Goal: Task Accomplishment & Management: Use online tool/utility

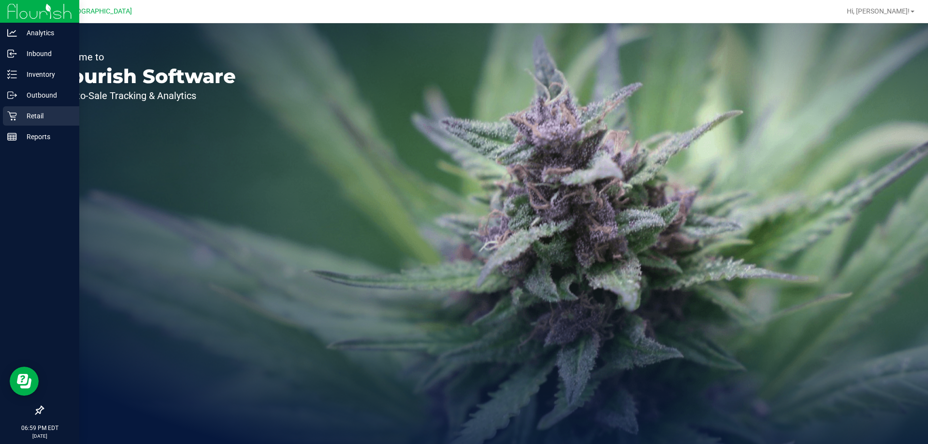
click at [34, 116] on p "Retail" at bounding box center [46, 116] width 58 height 12
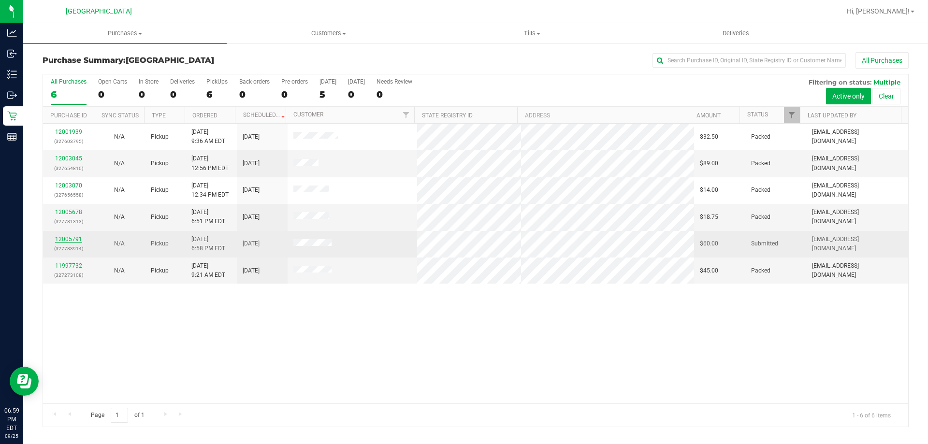
click at [69, 241] on link "12005791" at bounding box center [68, 239] width 27 height 7
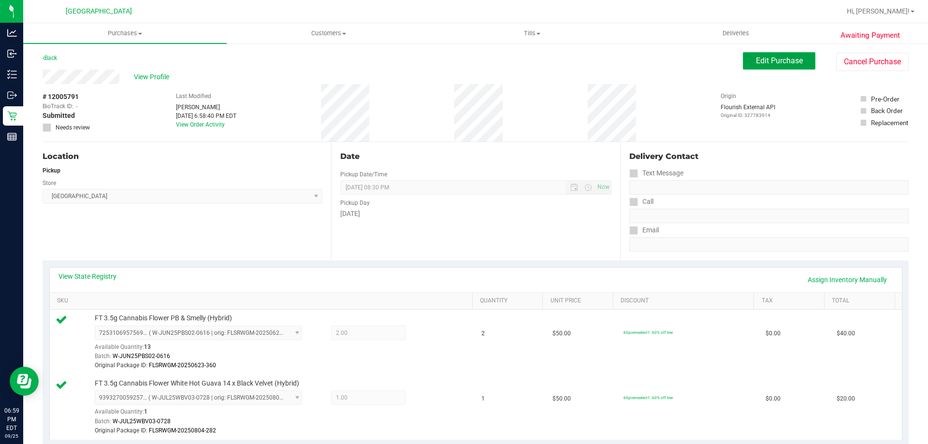
click at [769, 63] on span "Edit Purchase" at bounding box center [779, 60] width 47 height 9
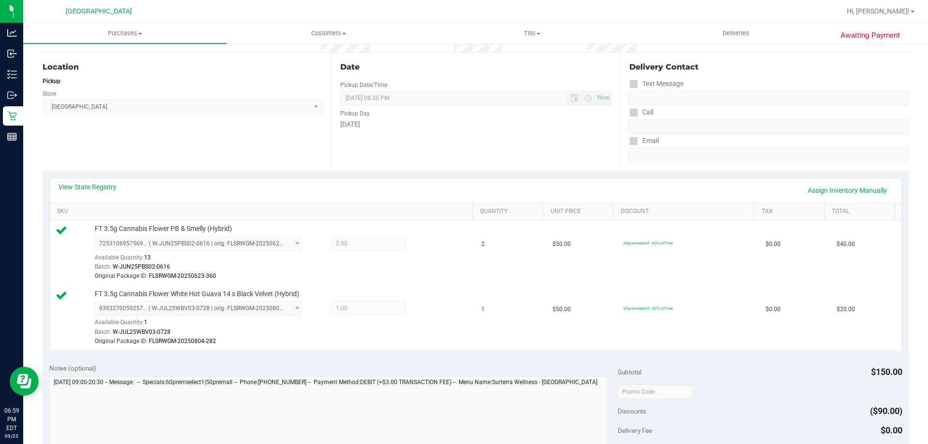
scroll to position [242, 0]
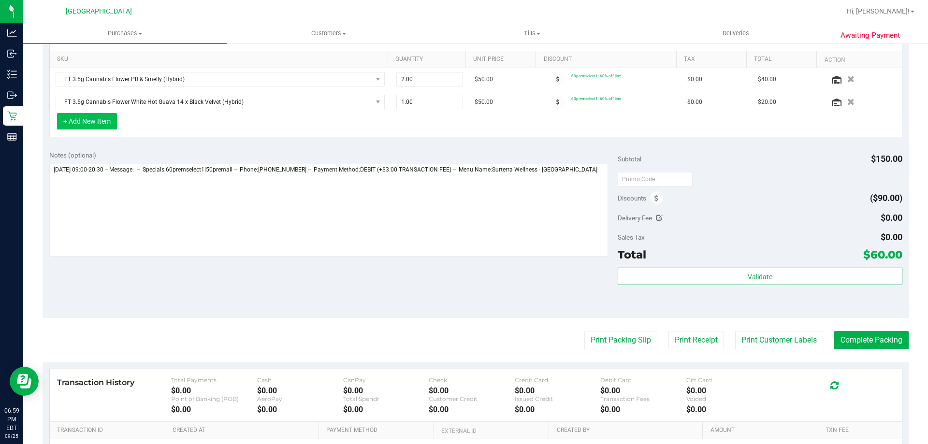
click at [90, 125] on button "+ Add New Item" at bounding box center [87, 121] width 60 height 16
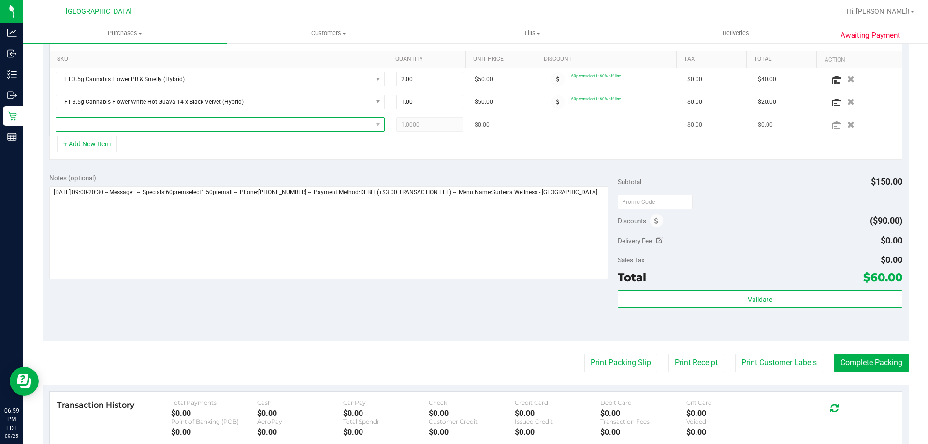
click at [127, 124] on span "NO DATA FOUND" at bounding box center [214, 125] width 316 height 14
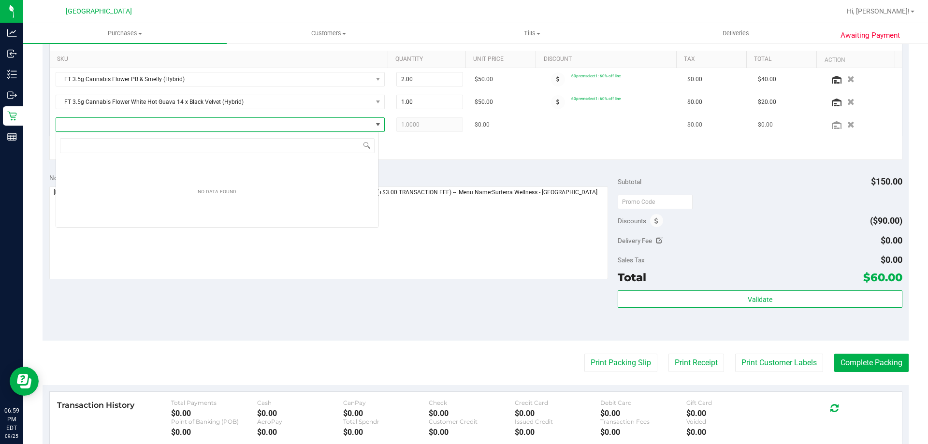
scroll to position [14, 323]
type input "t"
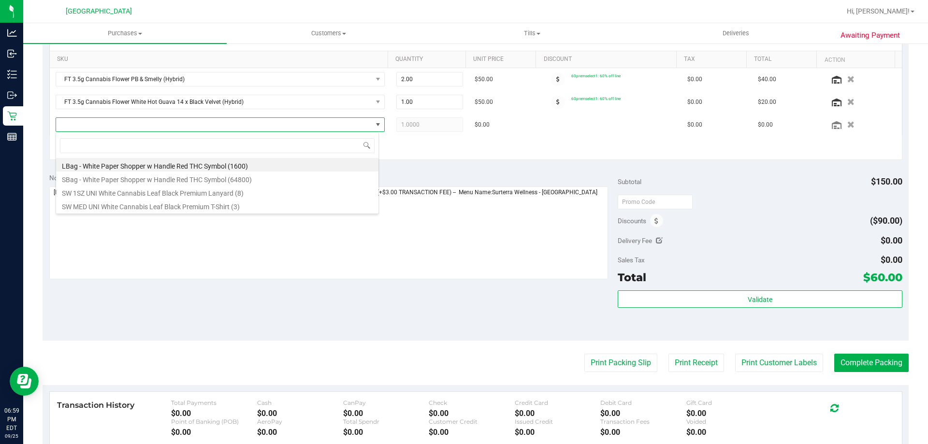
click at [483, 137] on div "+ Add New Item" at bounding box center [475, 148] width 853 height 24
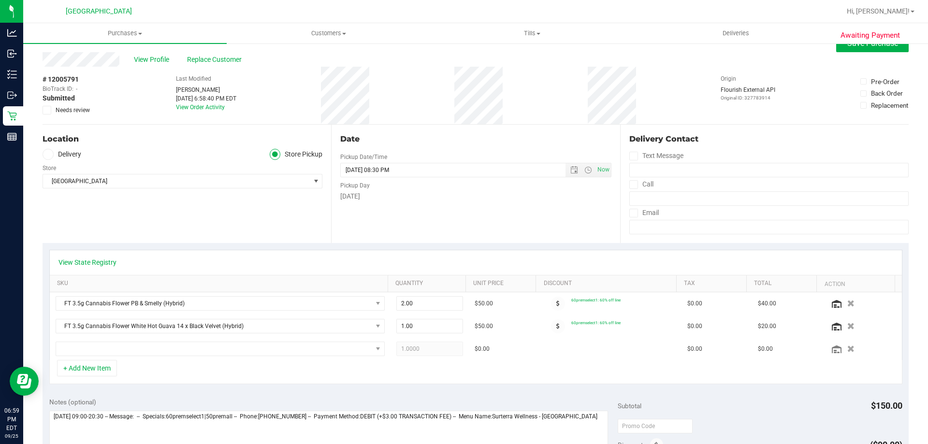
scroll to position [0, 0]
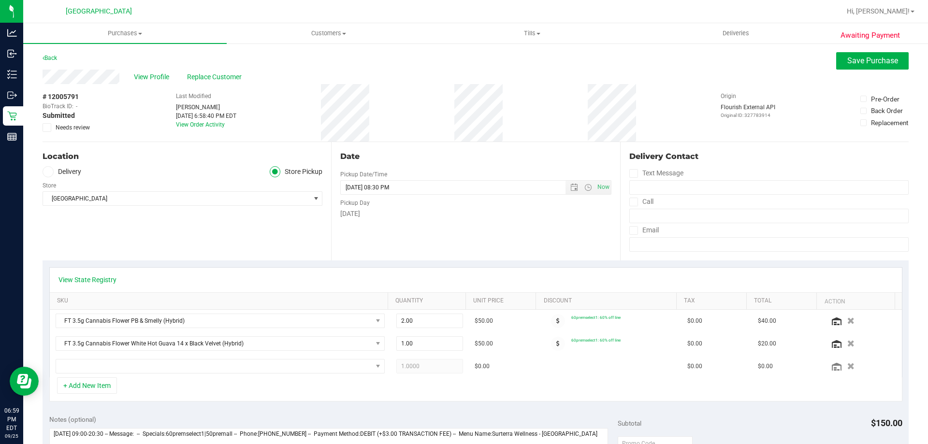
click at [867, 50] on div "Awaiting Payment Back Save Purchase View Profile Replace Customer # 12005791 Bi…" at bounding box center [475, 435] width 905 height 784
click at [865, 59] on span "Save Purchase" at bounding box center [872, 60] width 51 height 9
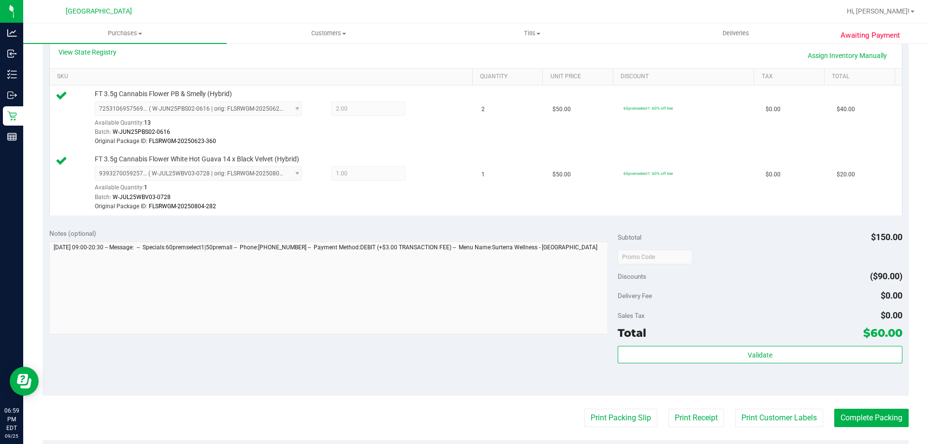
scroll to position [242, 0]
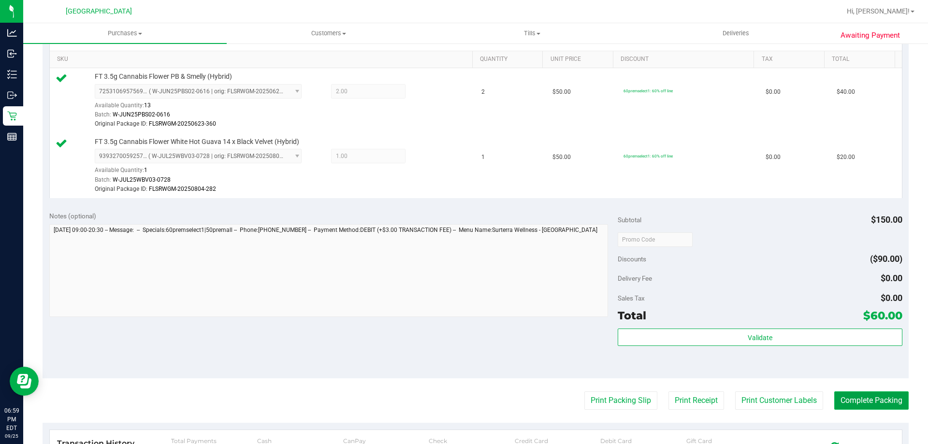
click at [874, 405] on button "Complete Packing" at bounding box center [871, 400] width 74 height 18
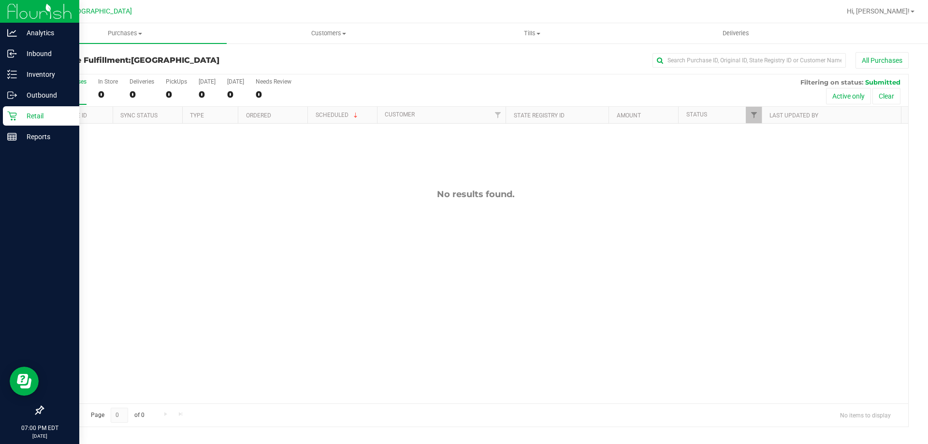
click at [16, 112] on icon at bounding box center [12, 116] width 10 height 10
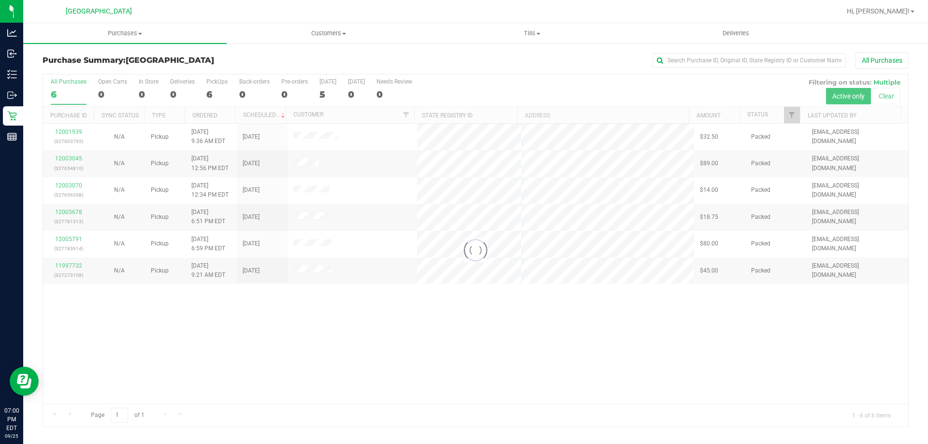
click at [281, 342] on div at bounding box center [475, 250] width 865 height 352
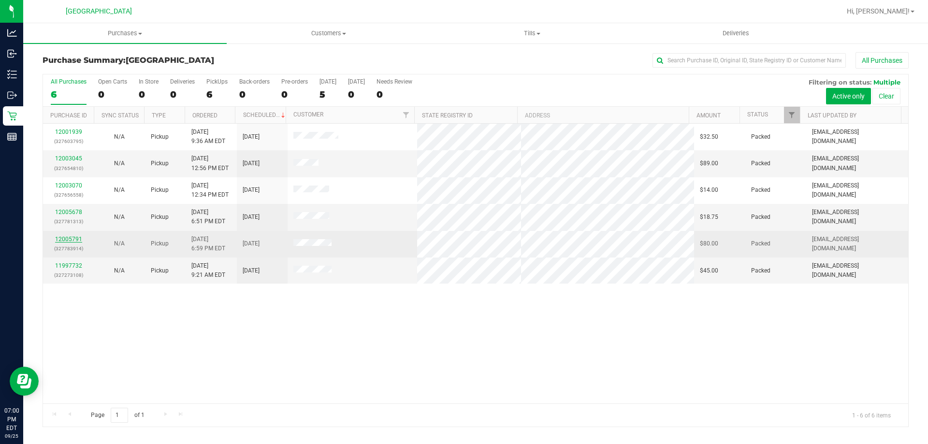
click at [65, 237] on link "12005791" at bounding box center [68, 239] width 27 height 7
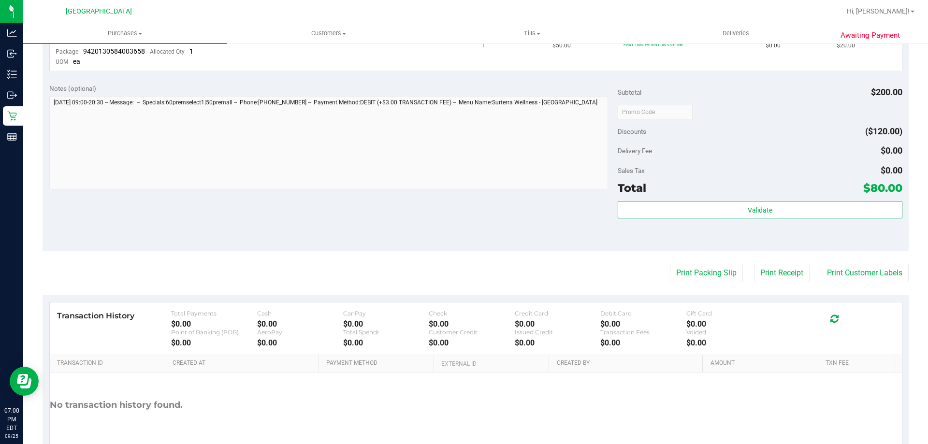
scroll to position [338, 0]
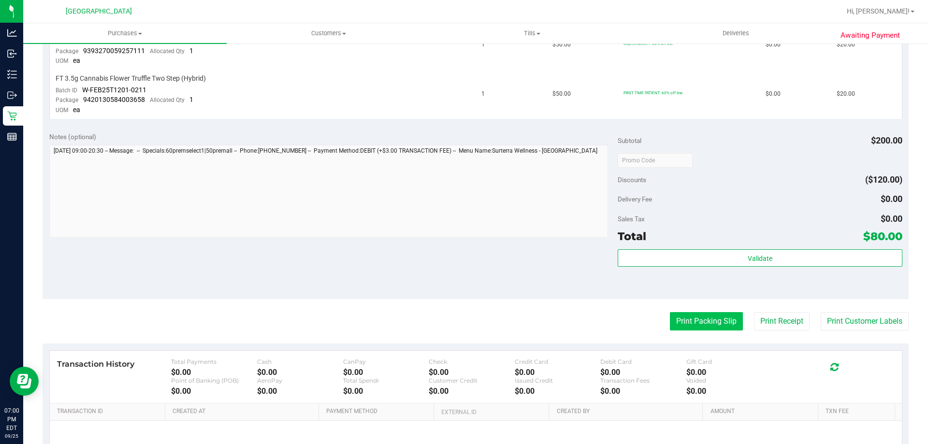
click at [695, 319] on button "Print Packing Slip" at bounding box center [706, 321] width 73 height 18
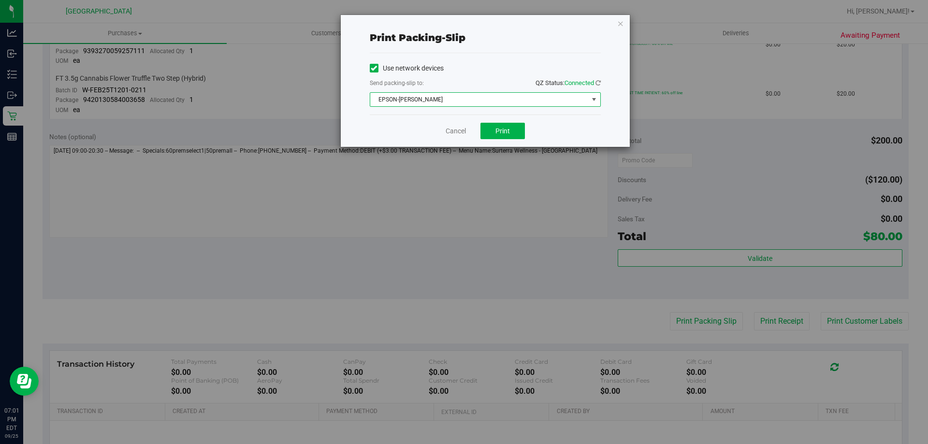
click at [523, 95] on span "EPSON-[PERSON_NAME]" at bounding box center [479, 100] width 218 height 14
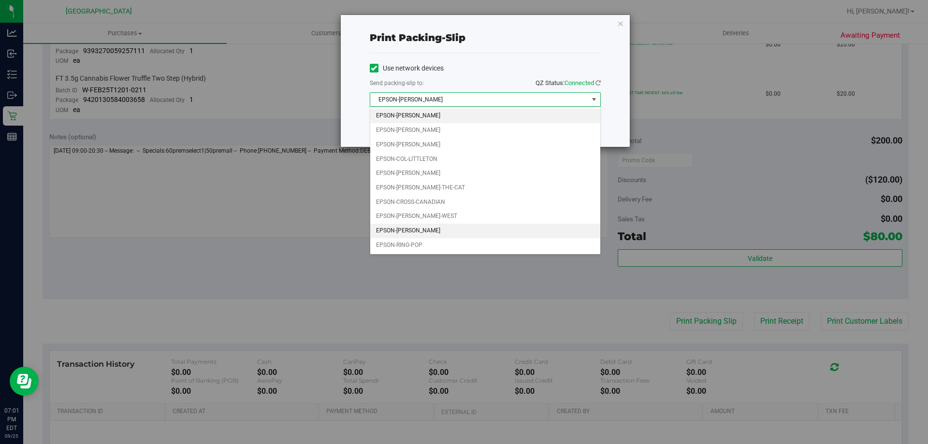
click at [427, 231] on li "EPSON-[PERSON_NAME]" at bounding box center [485, 231] width 230 height 14
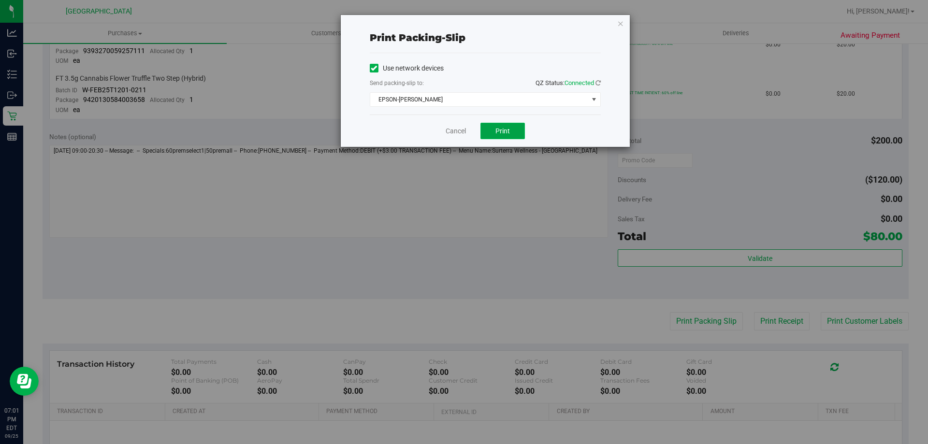
click at [495, 131] on span "Print" at bounding box center [502, 131] width 14 height 8
click at [505, 131] on span "Print" at bounding box center [502, 131] width 14 height 8
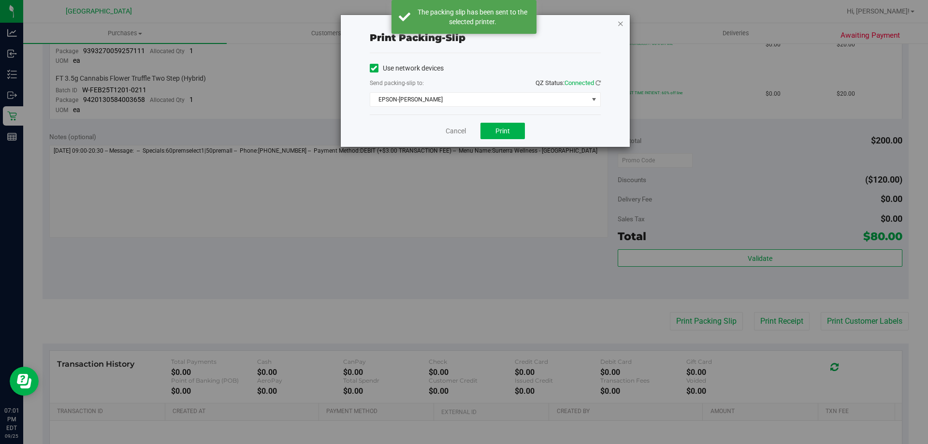
click at [619, 24] on icon "button" at bounding box center [620, 23] width 7 height 12
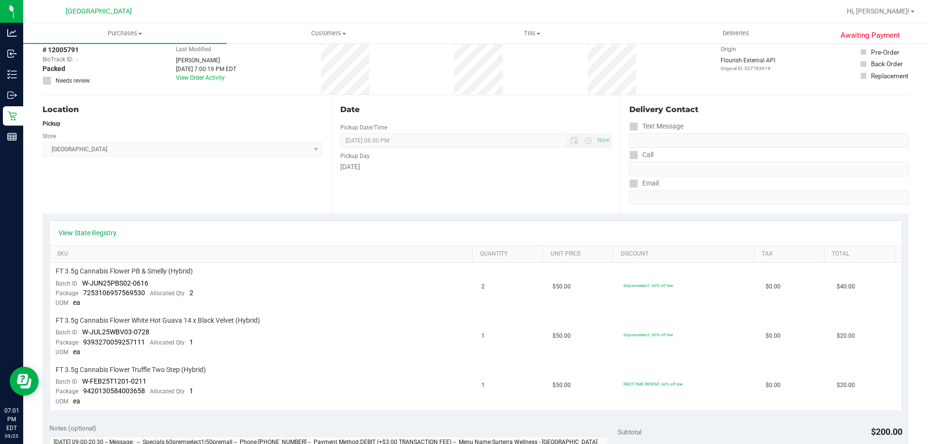
scroll to position [0, 0]
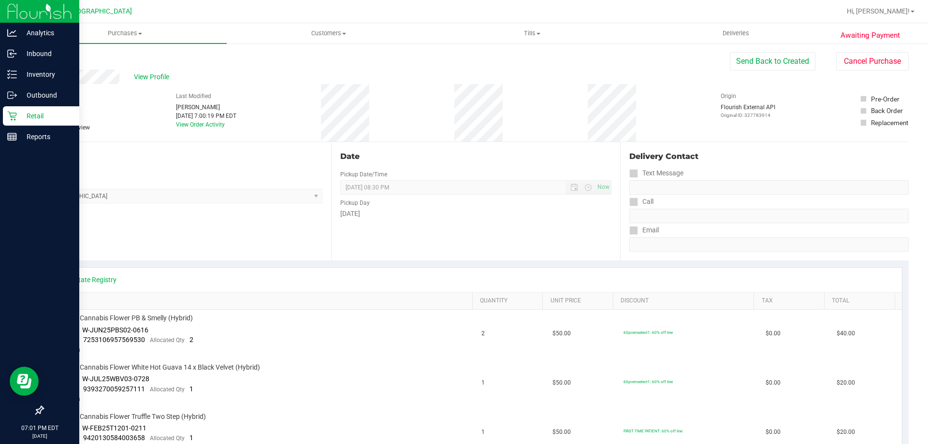
click at [10, 117] on icon at bounding box center [12, 116] width 10 height 10
